Goal: Task Accomplishment & Management: Use online tool/utility

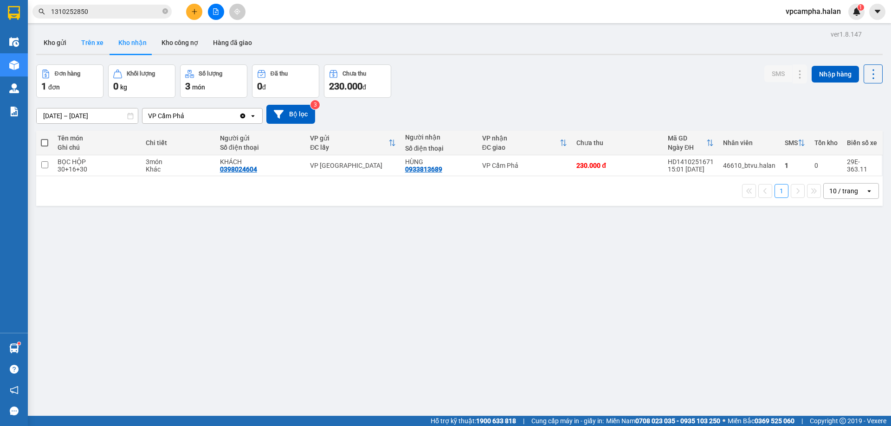
click at [93, 38] on button "Trên xe" at bounding box center [92, 43] width 37 height 22
type input "[DATE] – [DATE]"
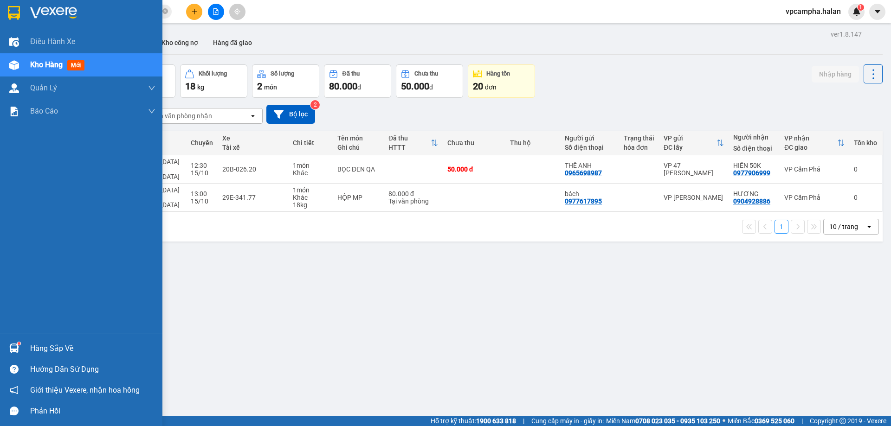
click at [11, 345] on img at bounding box center [14, 349] width 10 height 10
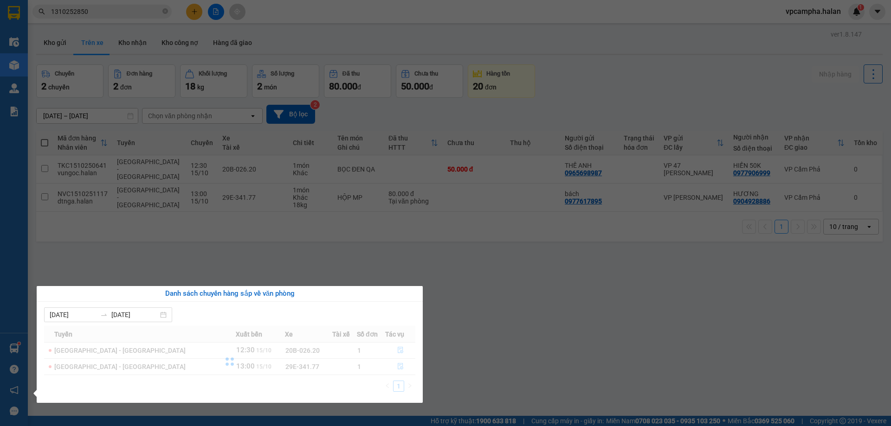
click at [278, 267] on section "Kết quả tìm kiếm ( 1 ) Bộ lọc Mã ĐH Trạng thái Món hàng Thu hộ Tổng cước Chưa c…" at bounding box center [445, 213] width 891 height 426
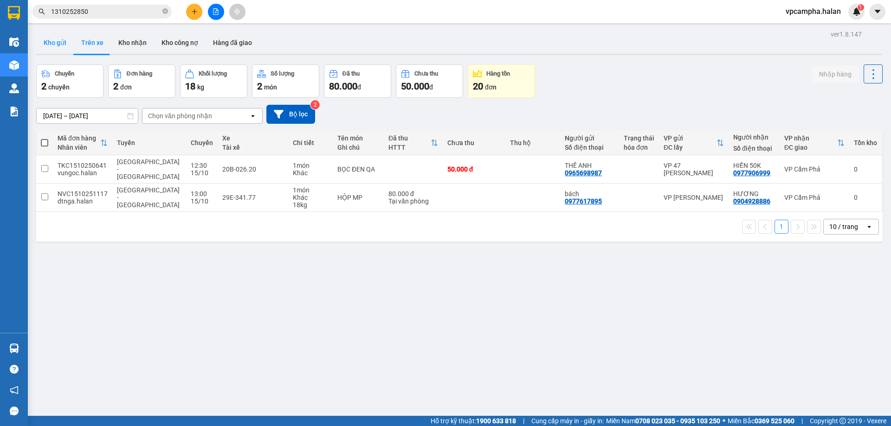
click at [52, 40] on button "Kho gửi" at bounding box center [55, 43] width 38 height 22
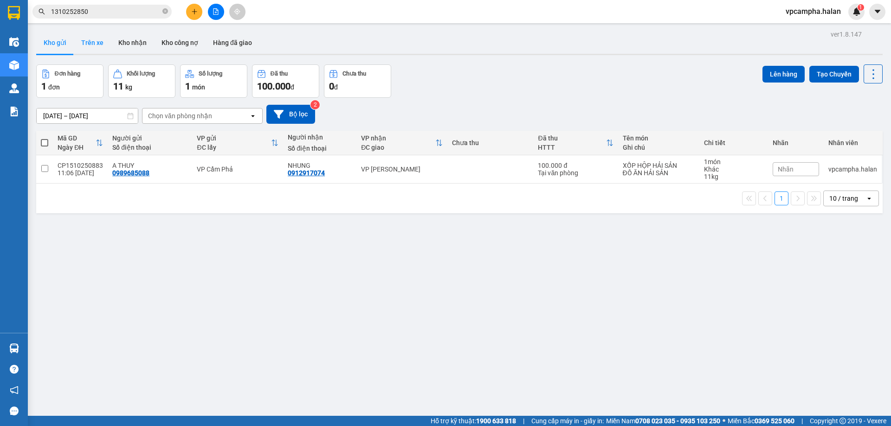
click at [102, 51] on button "Trên xe" at bounding box center [92, 43] width 37 height 22
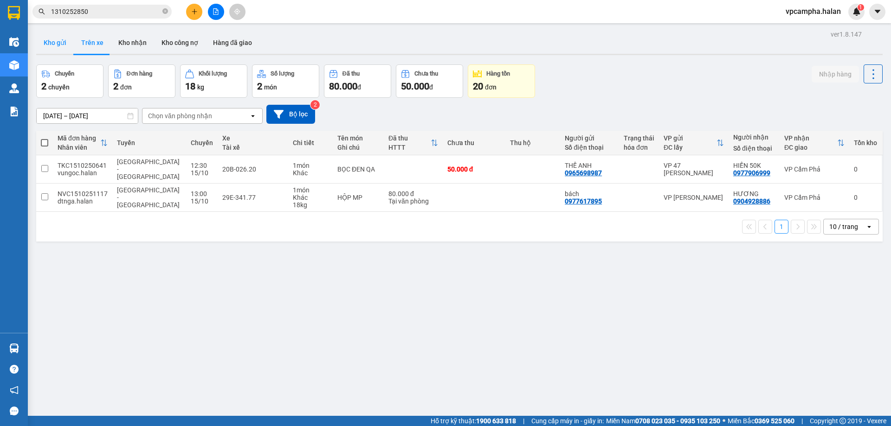
click at [51, 39] on button "Kho gửi" at bounding box center [55, 43] width 38 height 22
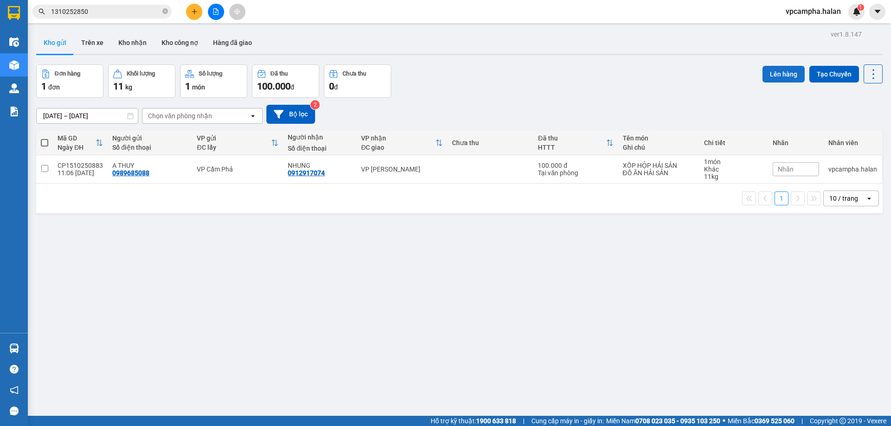
click at [779, 73] on button "Lên hàng" at bounding box center [783, 74] width 42 height 17
click at [42, 169] on input "checkbox" at bounding box center [44, 168] width 7 height 7
checkbox input "true"
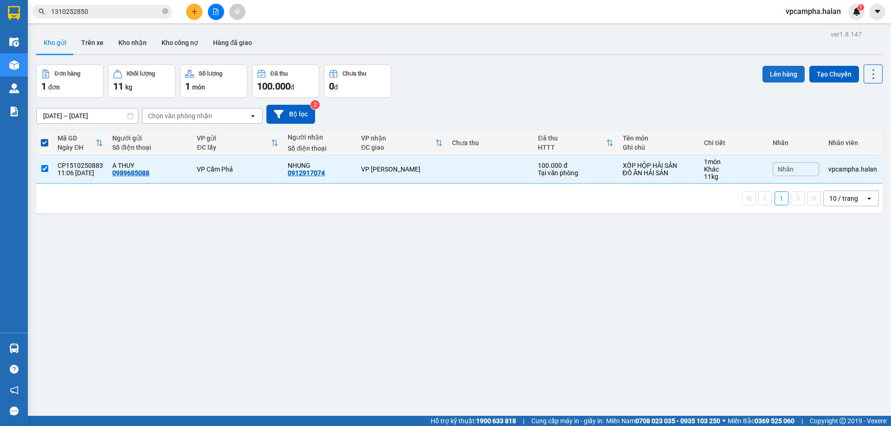
click at [782, 75] on button "Lên hàng" at bounding box center [783, 74] width 42 height 17
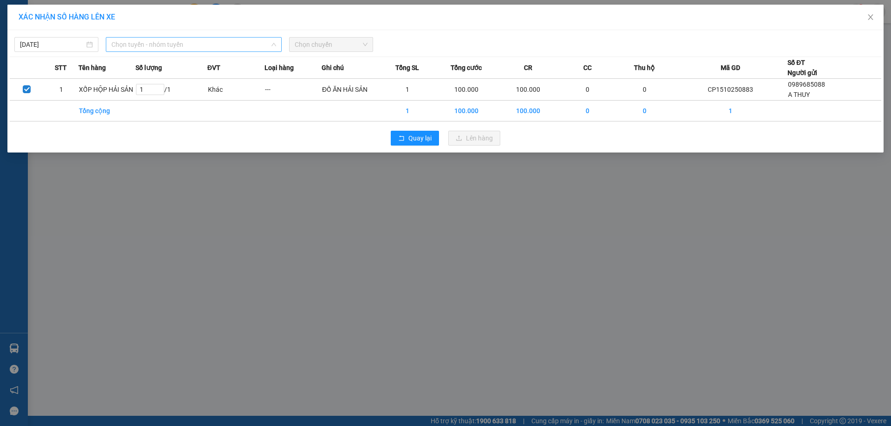
click at [137, 43] on span "Chọn tuyến - nhóm tuyến" at bounding box center [193, 45] width 165 height 14
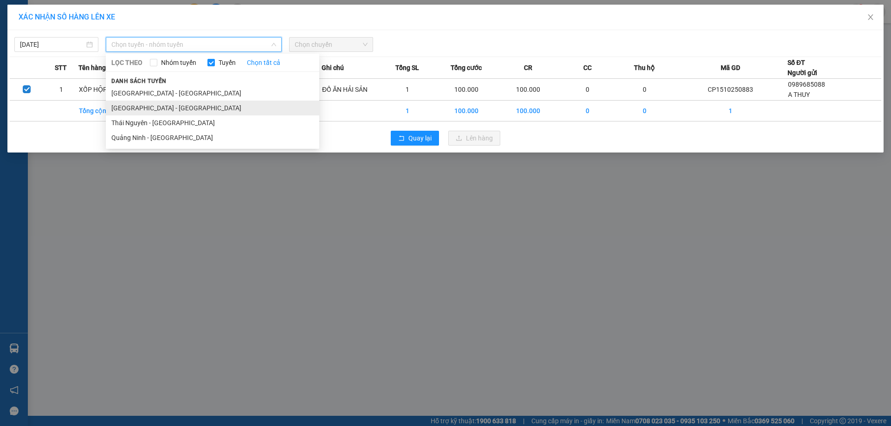
click at [197, 112] on li "[GEOGRAPHIC_DATA] - [GEOGRAPHIC_DATA]" at bounding box center [212, 108] width 213 height 15
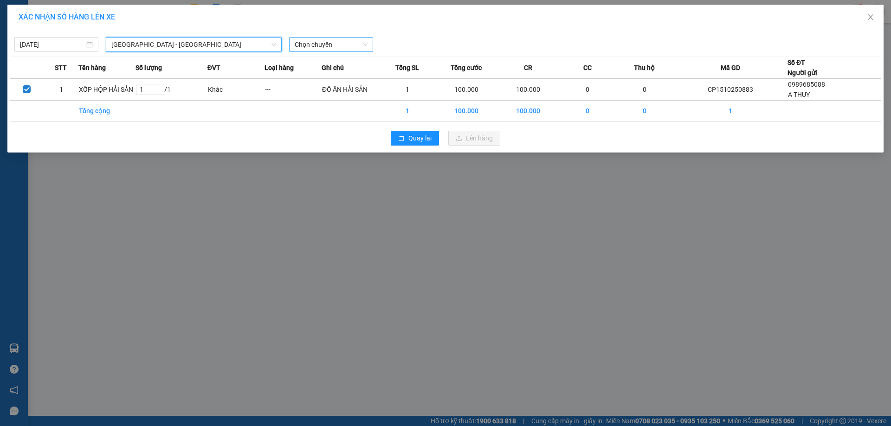
click at [316, 46] on span "Chọn chuyến" at bounding box center [331, 45] width 73 height 14
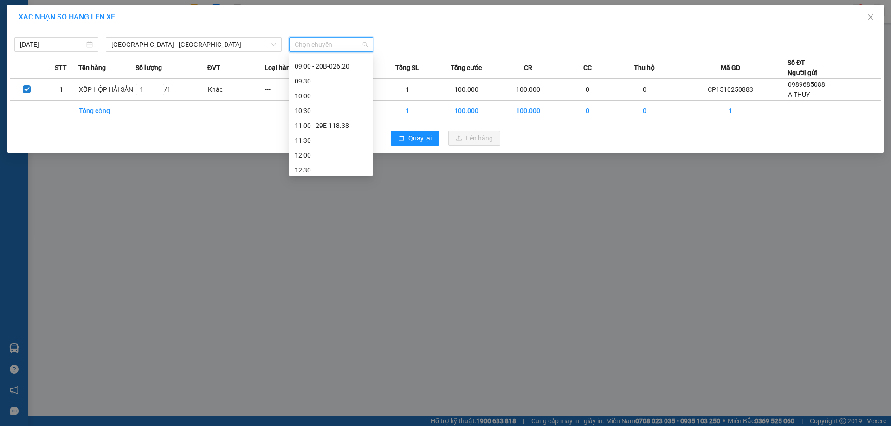
scroll to position [186, 0]
click at [321, 128] on div "12:00" at bounding box center [331, 130] width 72 height 10
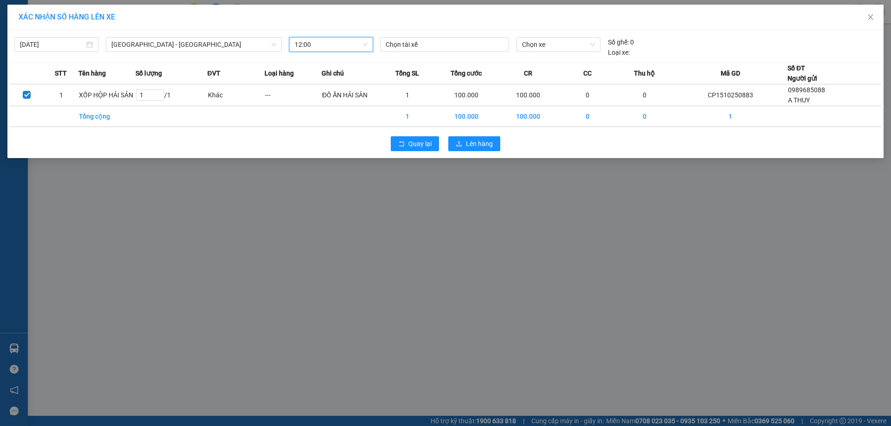
click at [364, 44] on span "12:00" at bounding box center [331, 45] width 73 height 14
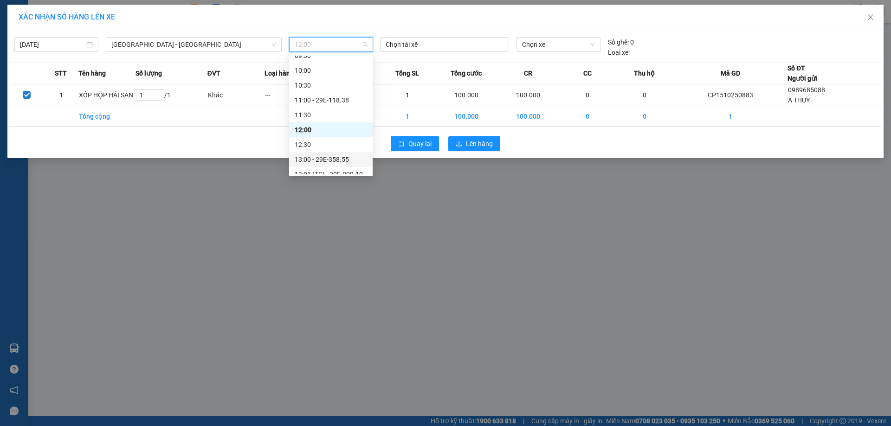
click at [323, 159] on div "13:00 - 29E-358.55" at bounding box center [331, 160] width 72 height 10
click at [366, 40] on span "13:00 - 29E-358.55" at bounding box center [331, 45] width 73 height 14
click at [332, 157] on div "13:00 - 29E-358.55" at bounding box center [331, 160] width 72 height 10
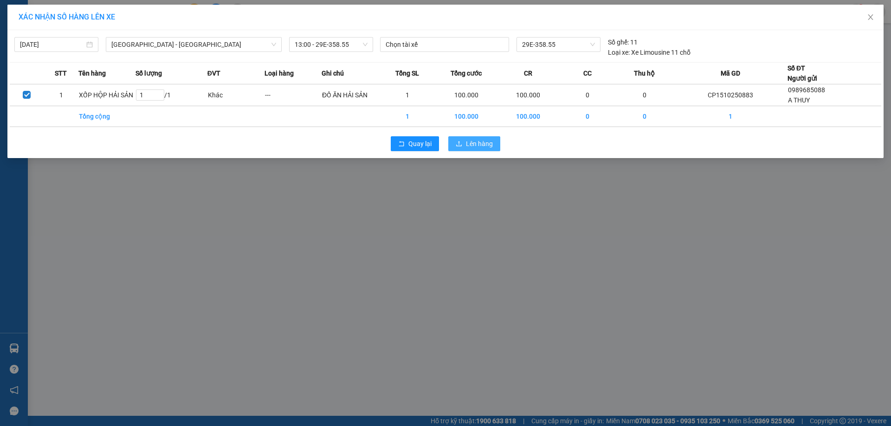
click at [486, 139] on span "Lên hàng" at bounding box center [479, 144] width 27 height 10
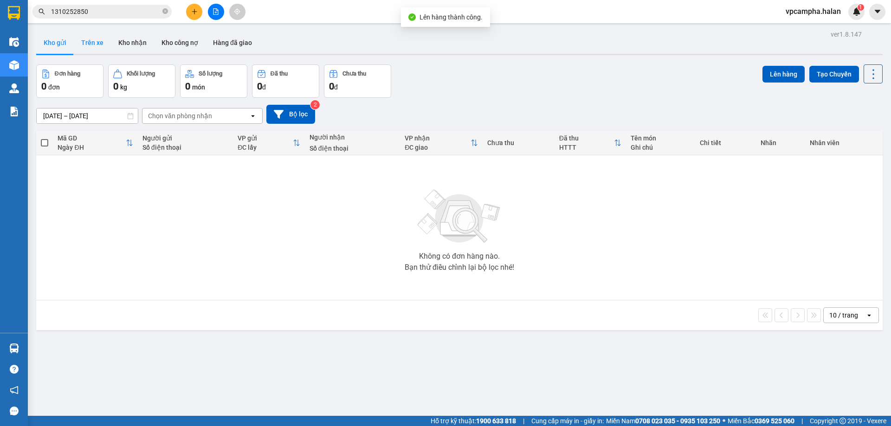
click at [95, 44] on button "Trên xe" at bounding box center [92, 43] width 37 height 22
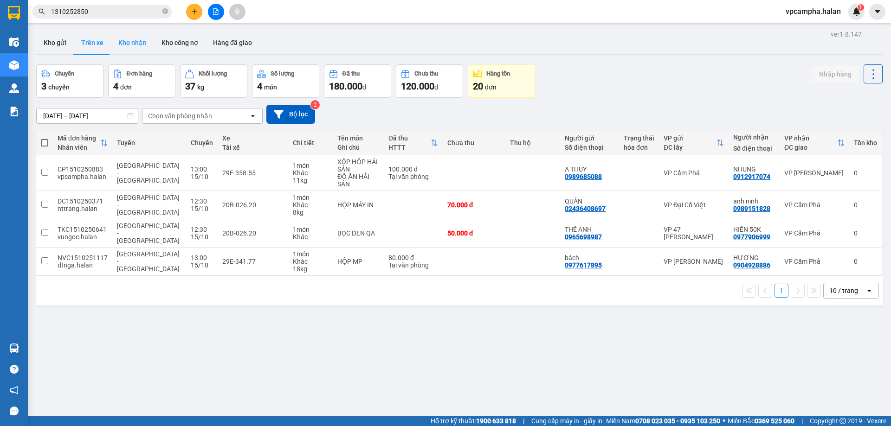
click at [134, 43] on button "Kho nhận" at bounding box center [132, 43] width 43 height 22
type input "[DATE] – [DATE]"
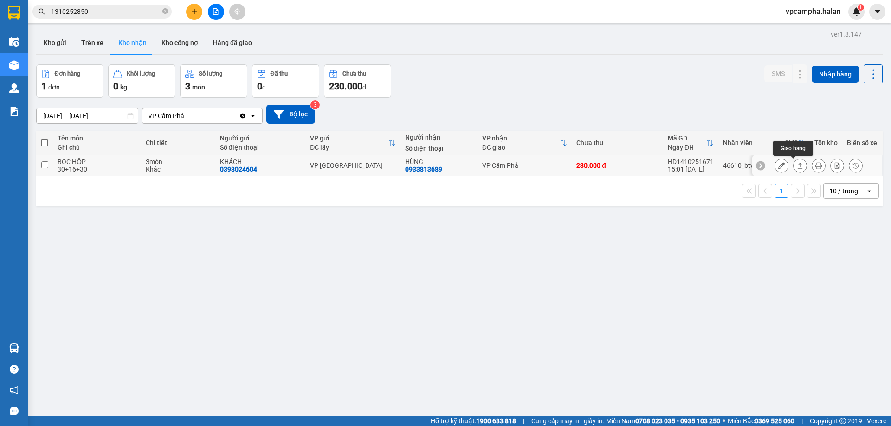
click at [797, 167] on icon at bounding box center [800, 165] width 6 height 6
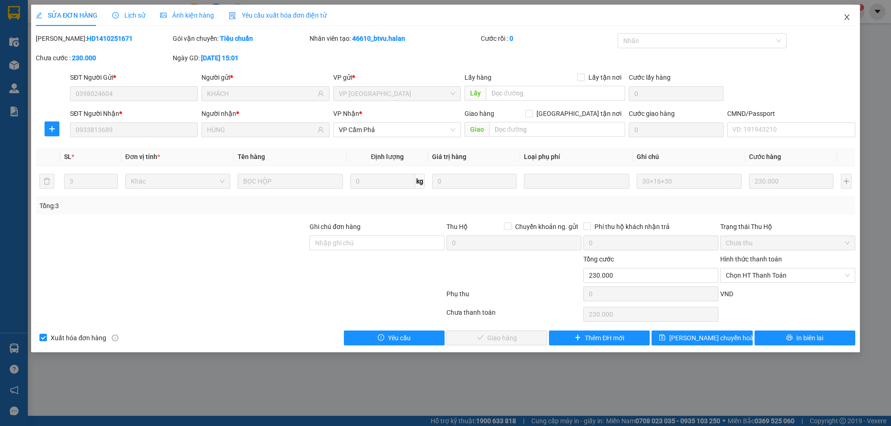
click at [844, 17] on icon "close" at bounding box center [846, 16] width 7 height 7
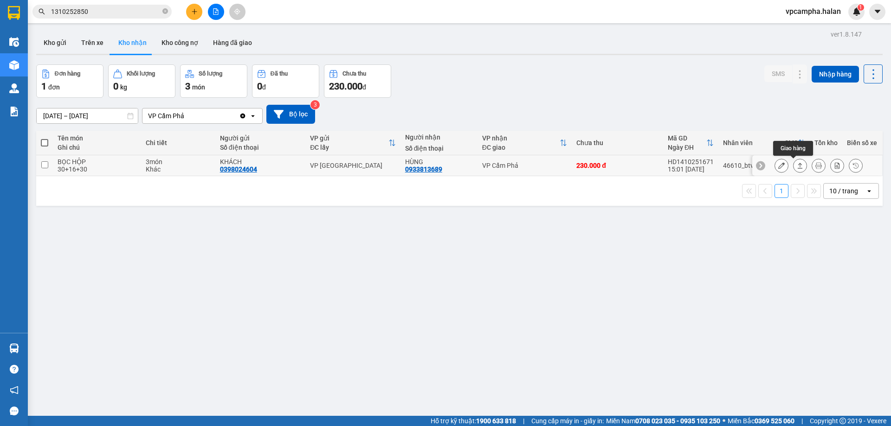
click at [797, 162] on icon at bounding box center [800, 165] width 6 height 6
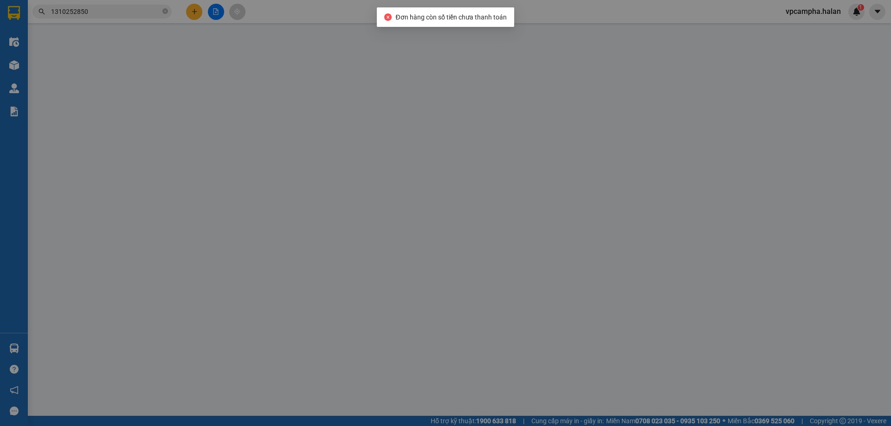
type input "0398024604"
type input "KHÁCH"
type input "0933813689"
type input "HÙNG"
type input "0"
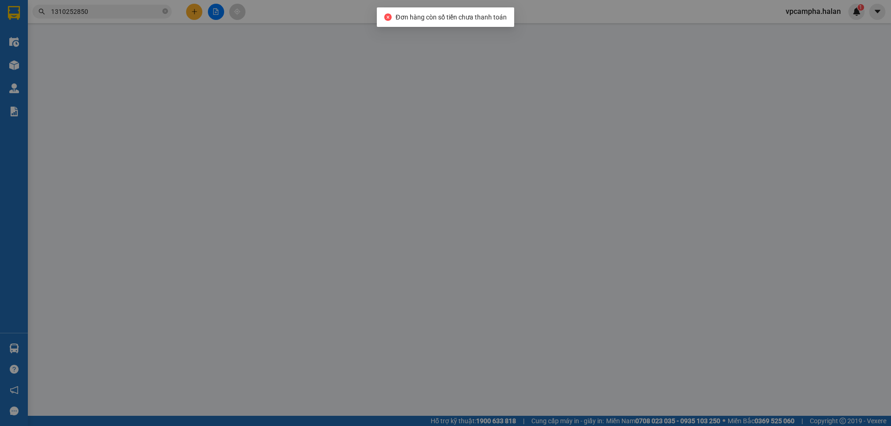
type input "230.000"
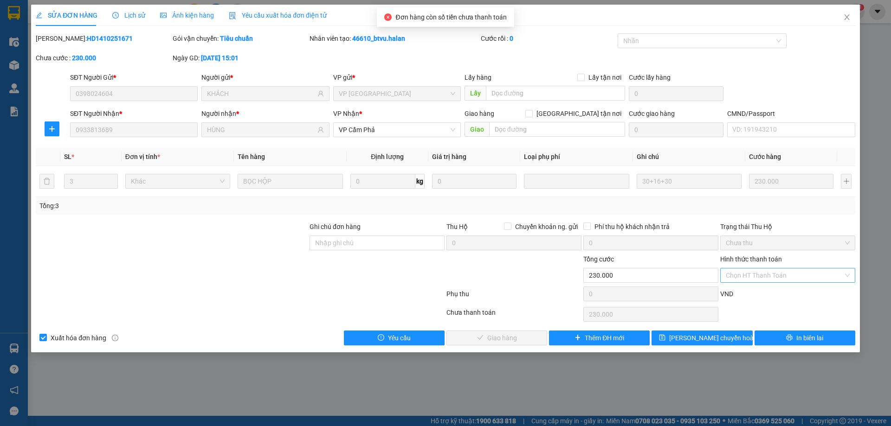
click at [848, 274] on div "Chọn HT Thanh Toán" at bounding box center [787, 275] width 135 height 15
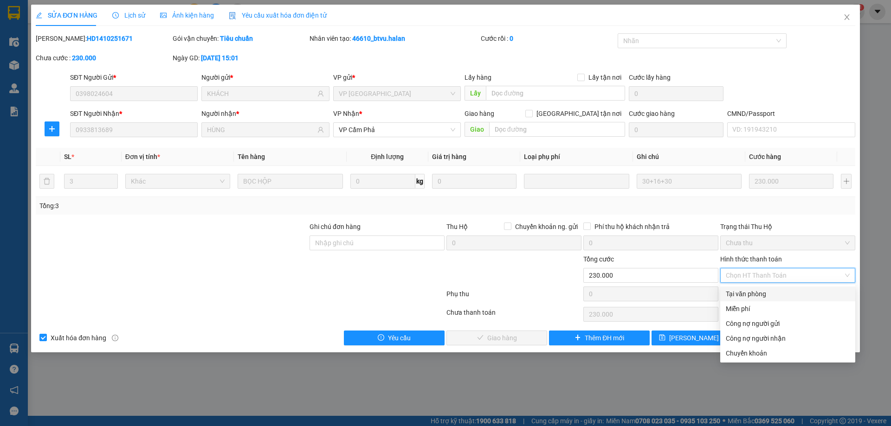
click at [793, 294] on div "Tại văn phòng" at bounding box center [788, 294] width 124 height 10
type input "0"
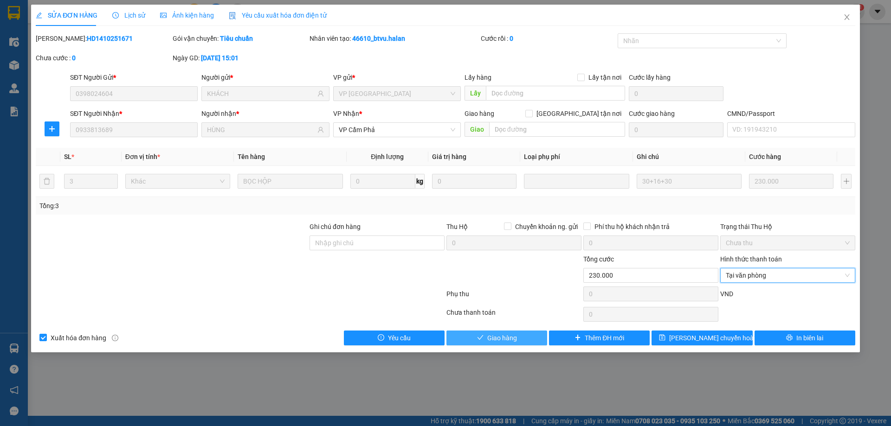
click at [521, 342] on button "Giao hàng" at bounding box center [496, 338] width 101 height 15
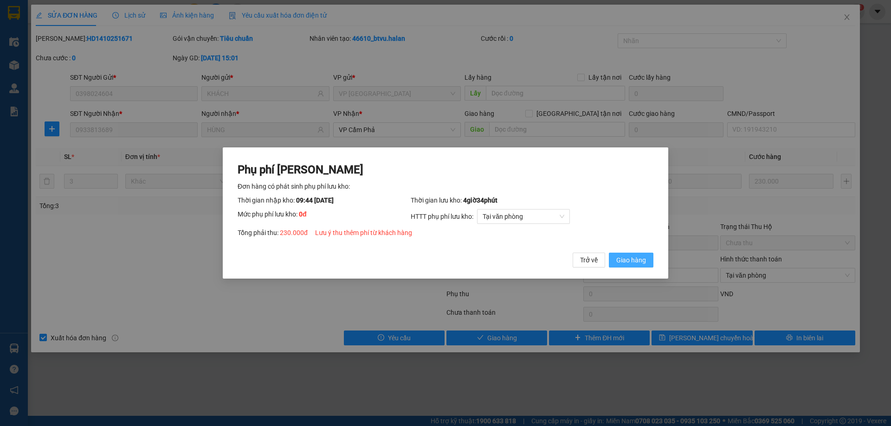
click at [643, 262] on span "Giao hàng" at bounding box center [631, 260] width 30 height 10
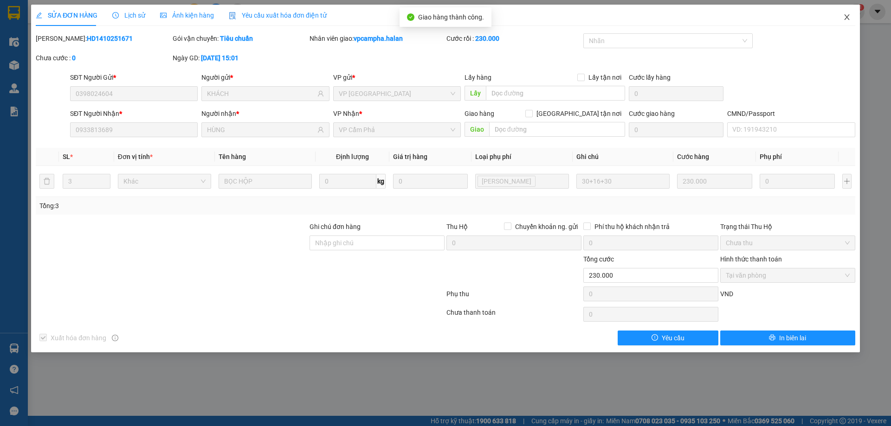
click at [845, 15] on icon "close" at bounding box center [846, 16] width 7 height 7
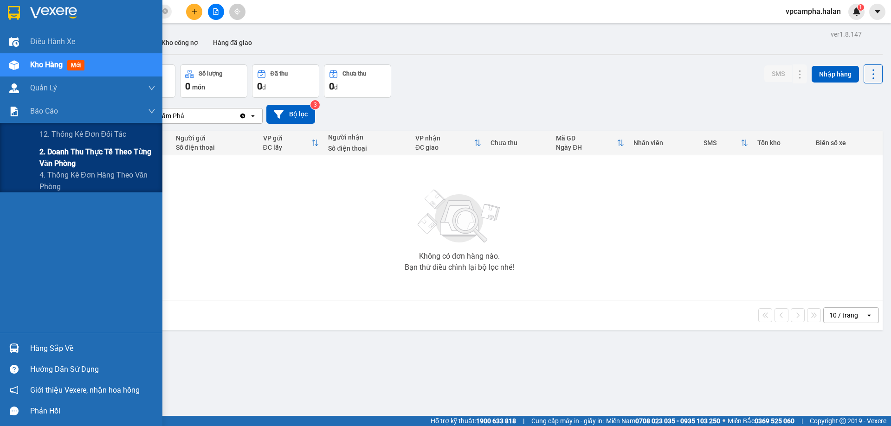
click at [50, 163] on span "2. Doanh thu thực tế theo từng văn phòng" at bounding box center [97, 157] width 116 height 23
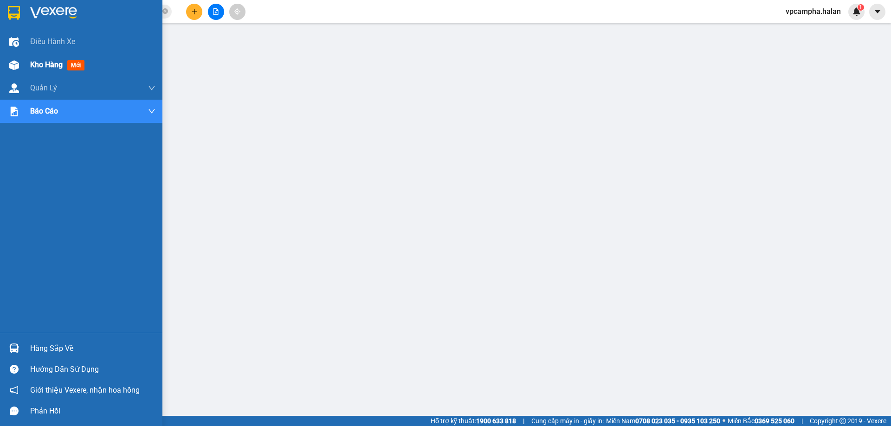
click at [46, 71] on div "Kho hàng mới" at bounding box center [59, 65] width 58 height 12
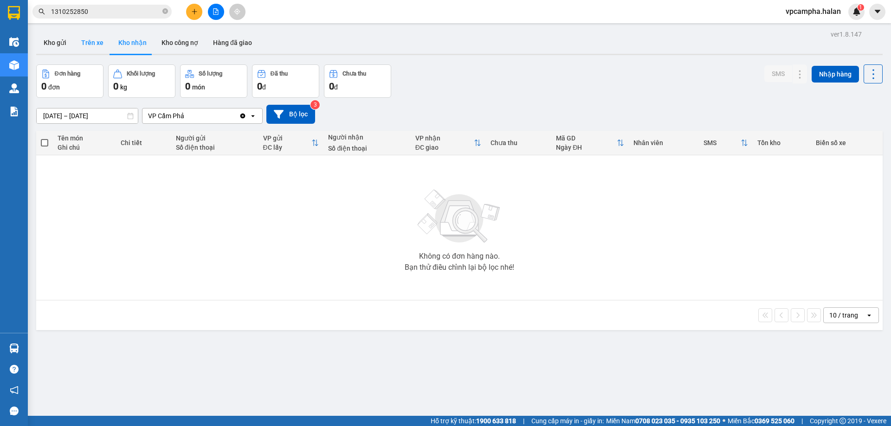
click at [100, 47] on button "Trên xe" at bounding box center [92, 43] width 37 height 22
type input "[DATE] – [DATE]"
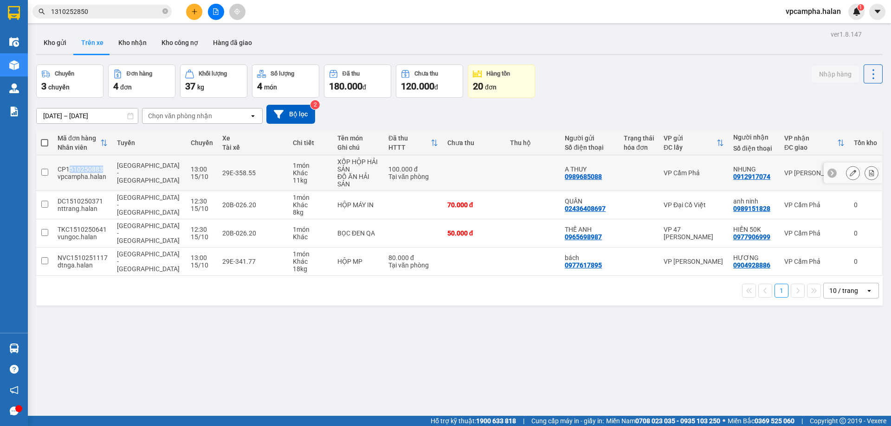
drag, startPoint x: 99, startPoint y: 170, endPoint x: 70, endPoint y: 171, distance: 28.8
click at [70, 171] on div "CP1510250883" at bounding box center [83, 169] width 50 height 7
checkbox input "true"
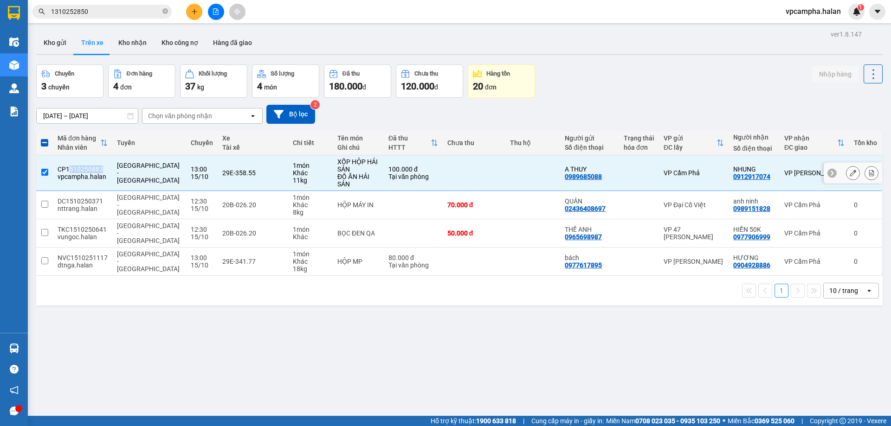
copy div "510250883"
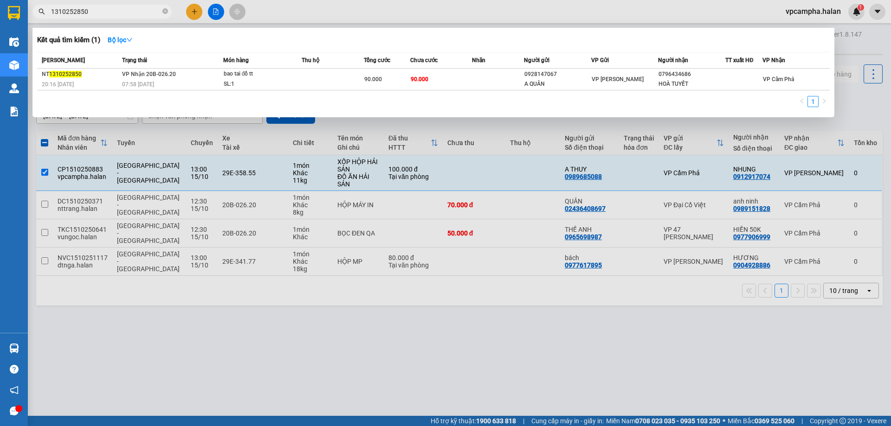
drag, startPoint x: 99, startPoint y: 14, endPoint x: 40, endPoint y: 13, distance: 58.9
click at [42, 13] on div "1310252850" at bounding box center [90, 12] width 181 height 14
paste input "510250883"
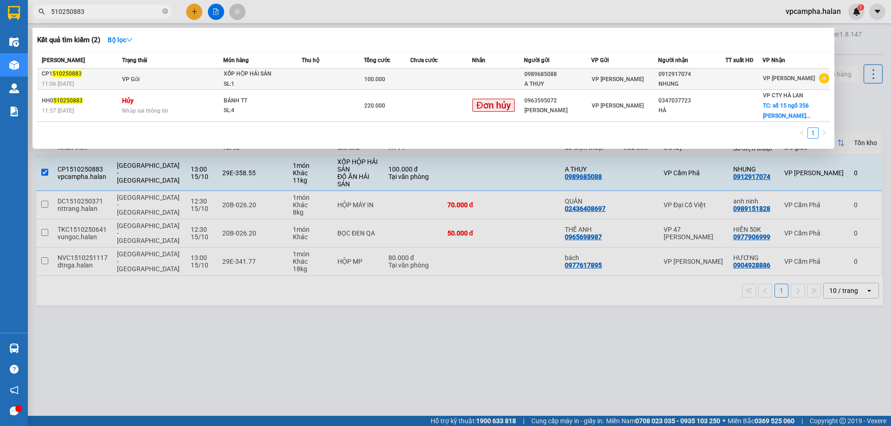
type input "510250883"
click at [313, 85] on td at bounding box center [333, 79] width 62 height 21
click at [316, 82] on td at bounding box center [333, 79] width 62 height 21
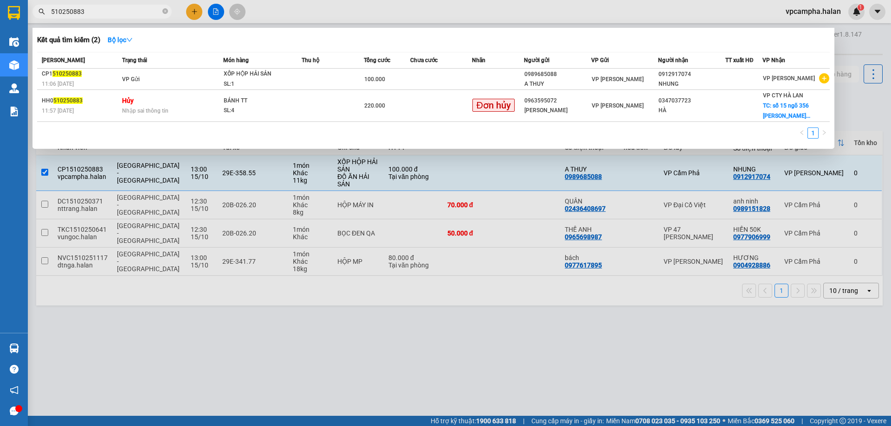
click at [591, 348] on div at bounding box center [445, 213] width 891 height 426
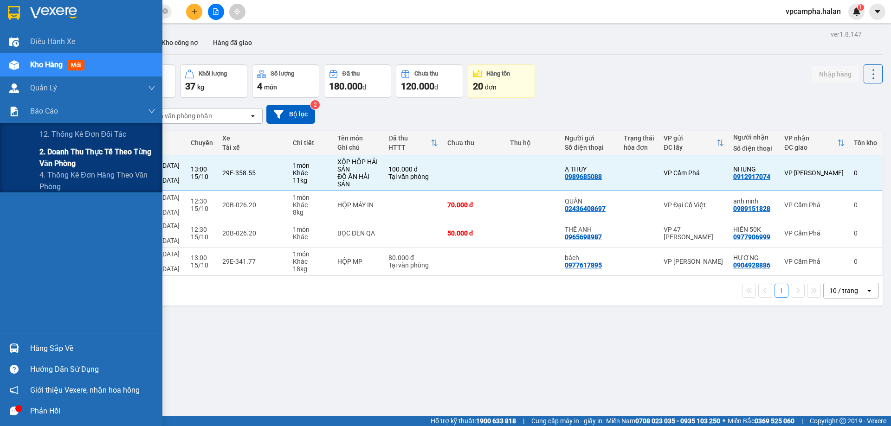
click at [69, 155] on span "2. Doanh thu thực tế theo từng văn phòng" at bounding box center [97, 157] width 116 height 23
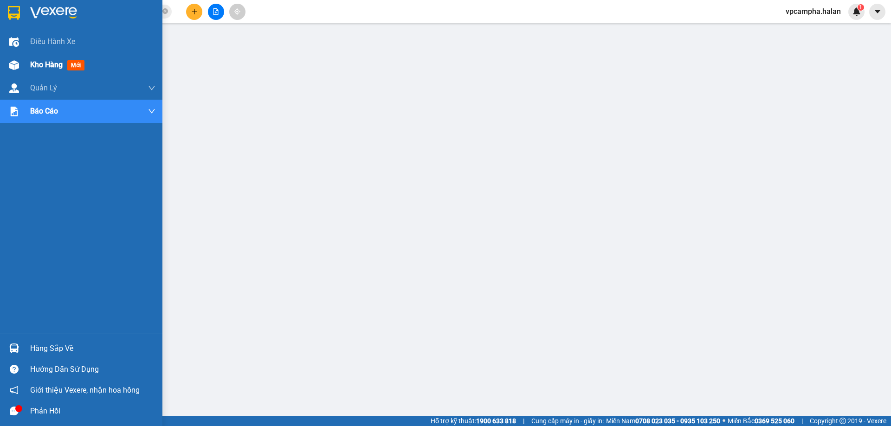
click at [11, 60] on img at bounding box center [14, 65] width 10 height 10
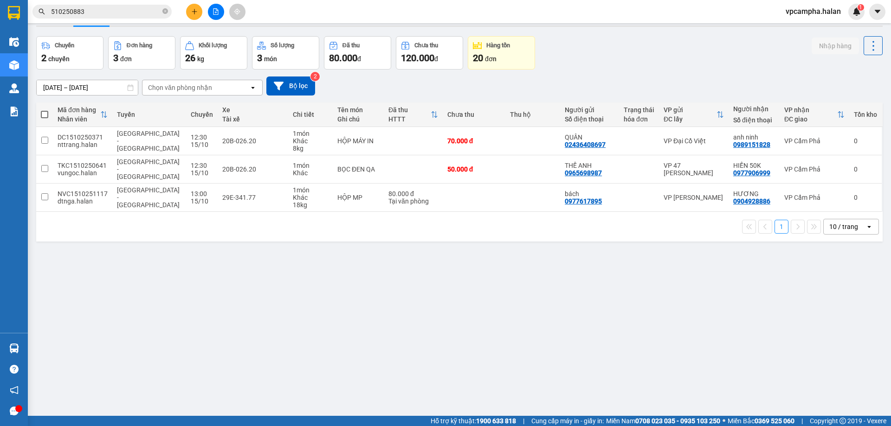
scroll to position [43, 0]
